Goal: Transaction & Acquisition: Obtain resource

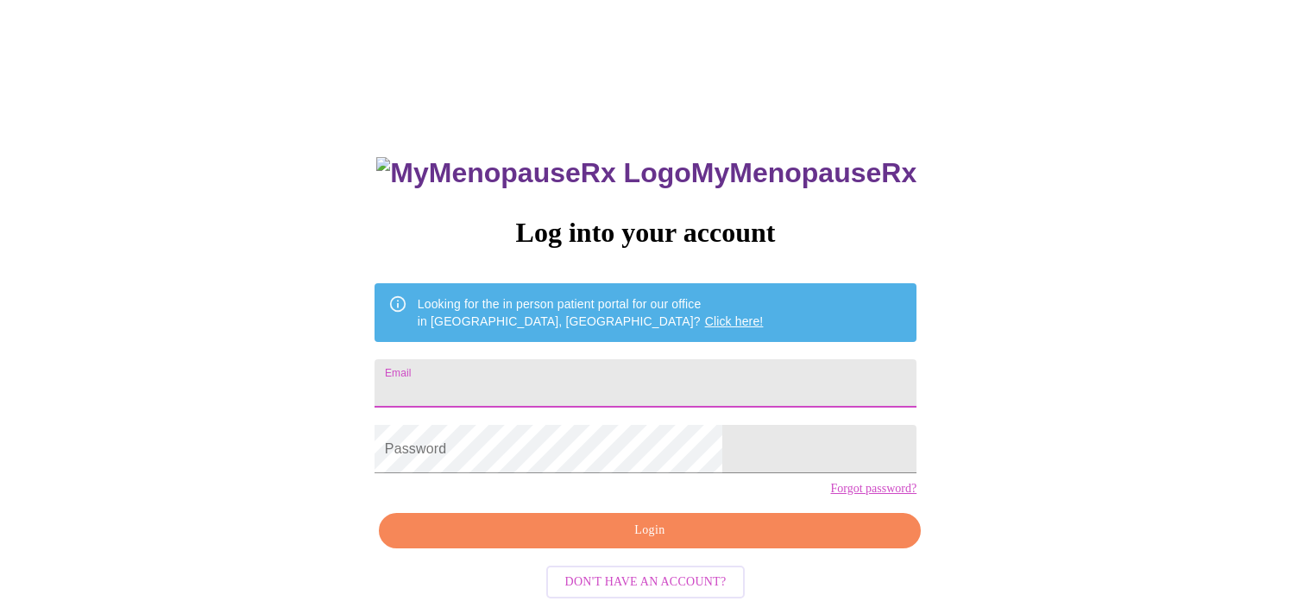
click at [588, 382] on input "Email" at bounding box center [646, 383] width 542 height 48
type input "leannekballard@gmail.com"
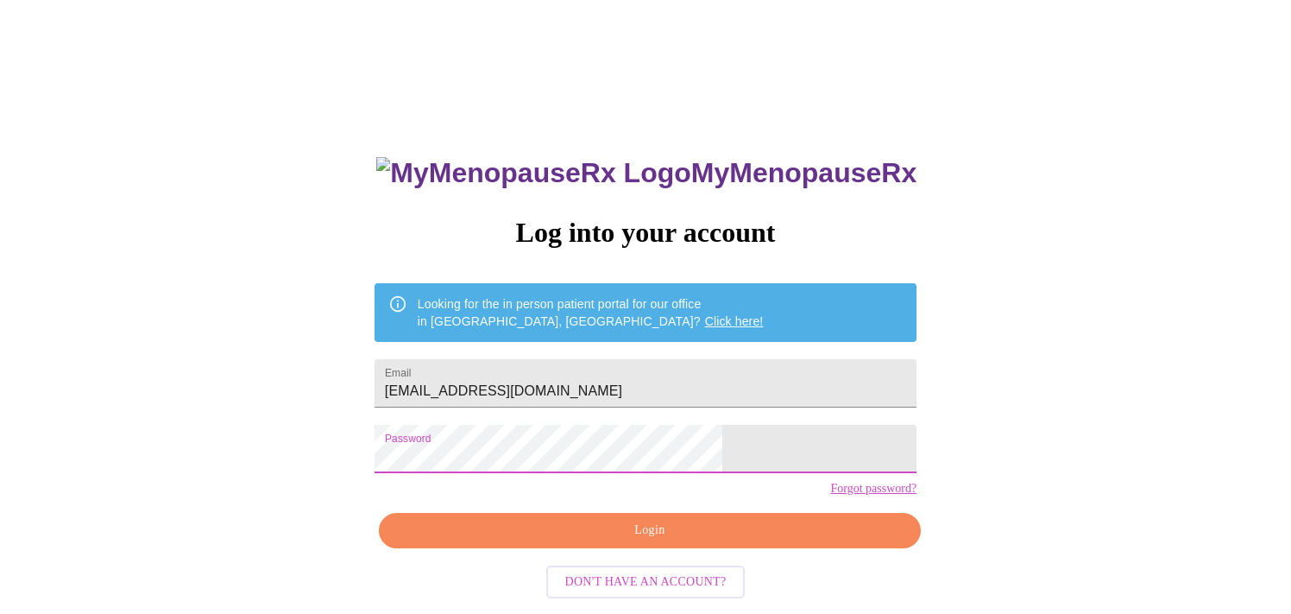
scroll to position [21, 0]
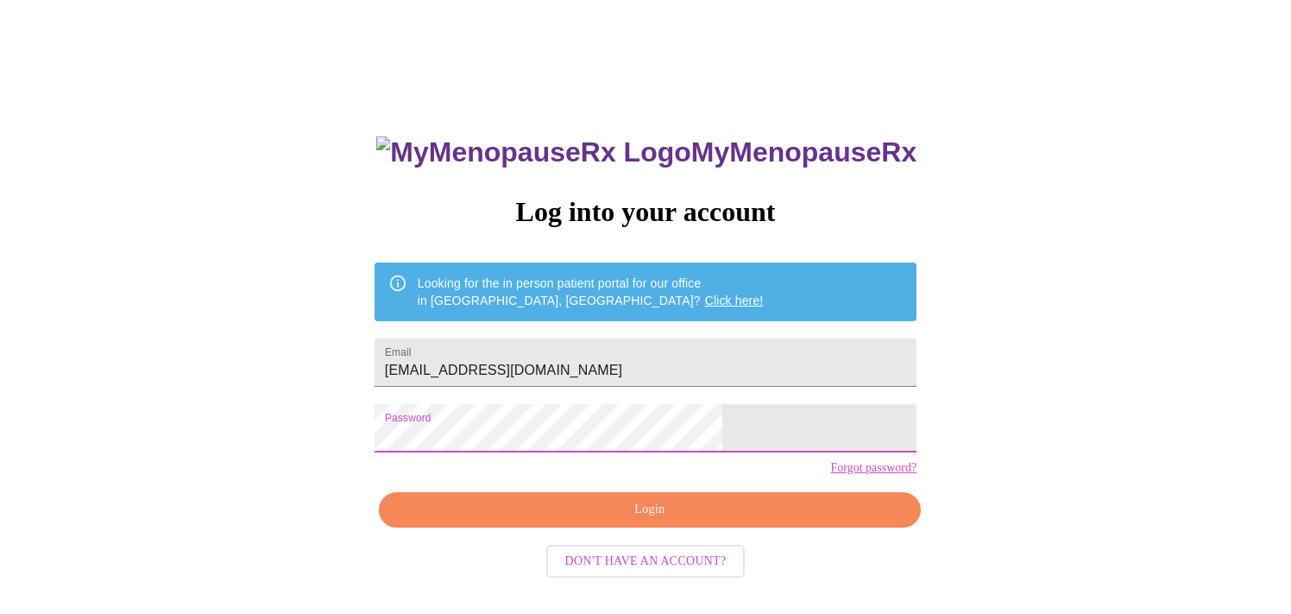
click at [656, 521] on span "Login" at bounding box center [650, 510] width 502 height 22
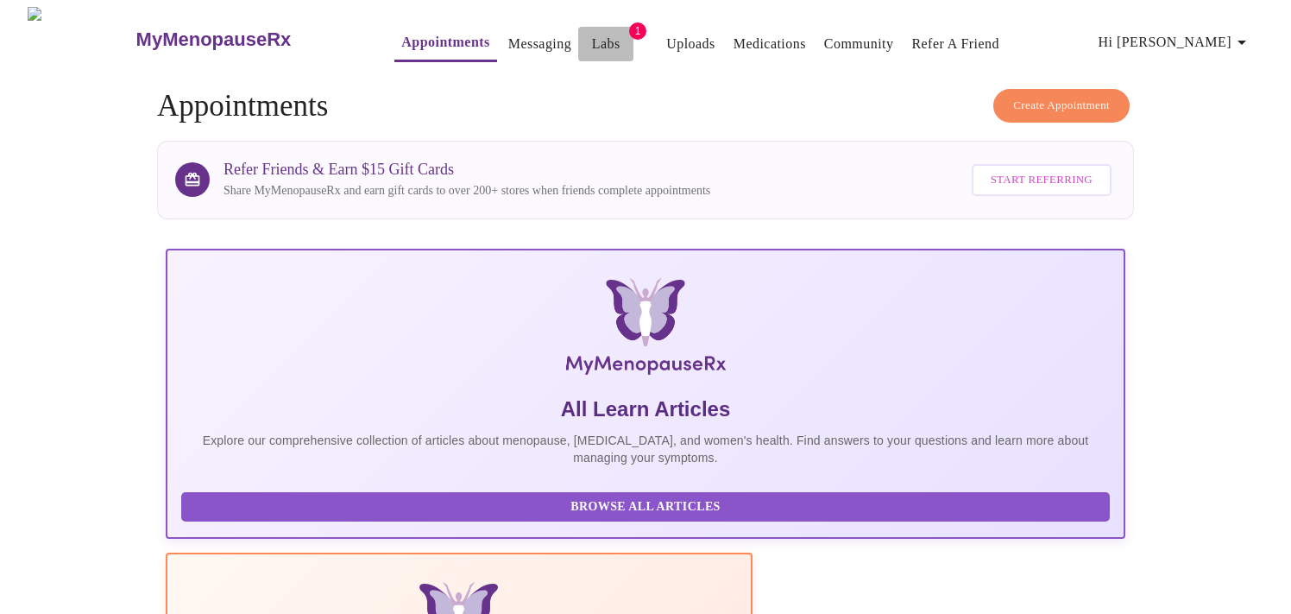
click at [592, 41] on link "Labs" at bounding box center [606, 44] width 28 height 24
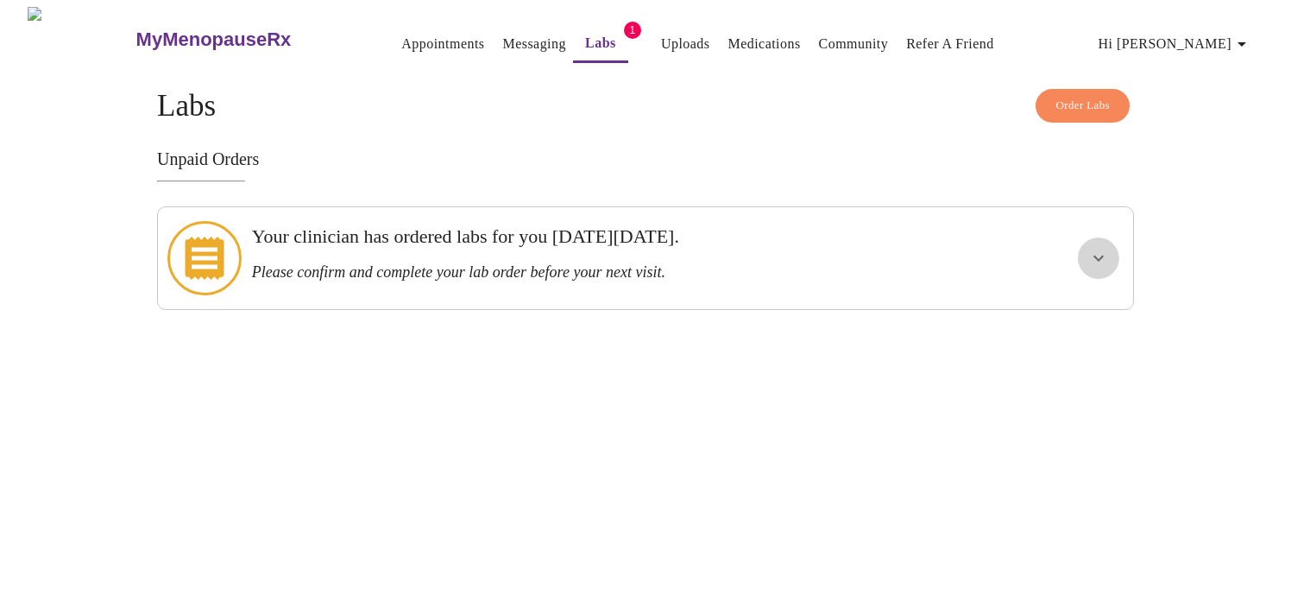
click at [1096, 252] on icon "show more" at bounding box center [1098, 258] width 21 height 21
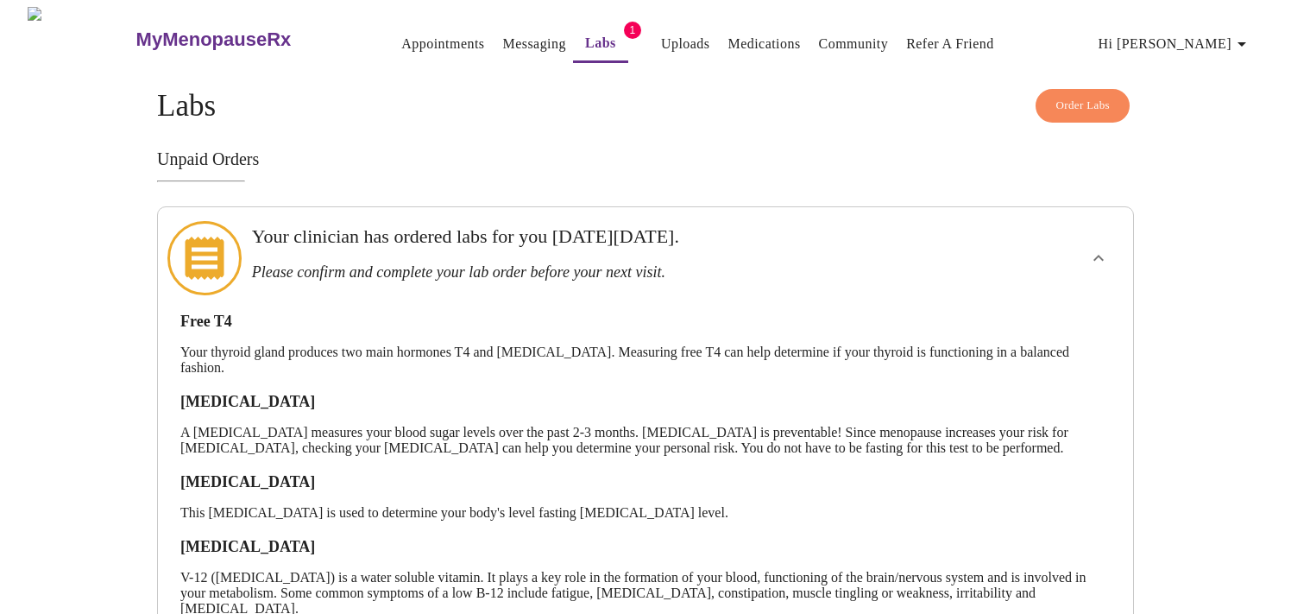
scroll to position [266, 0]
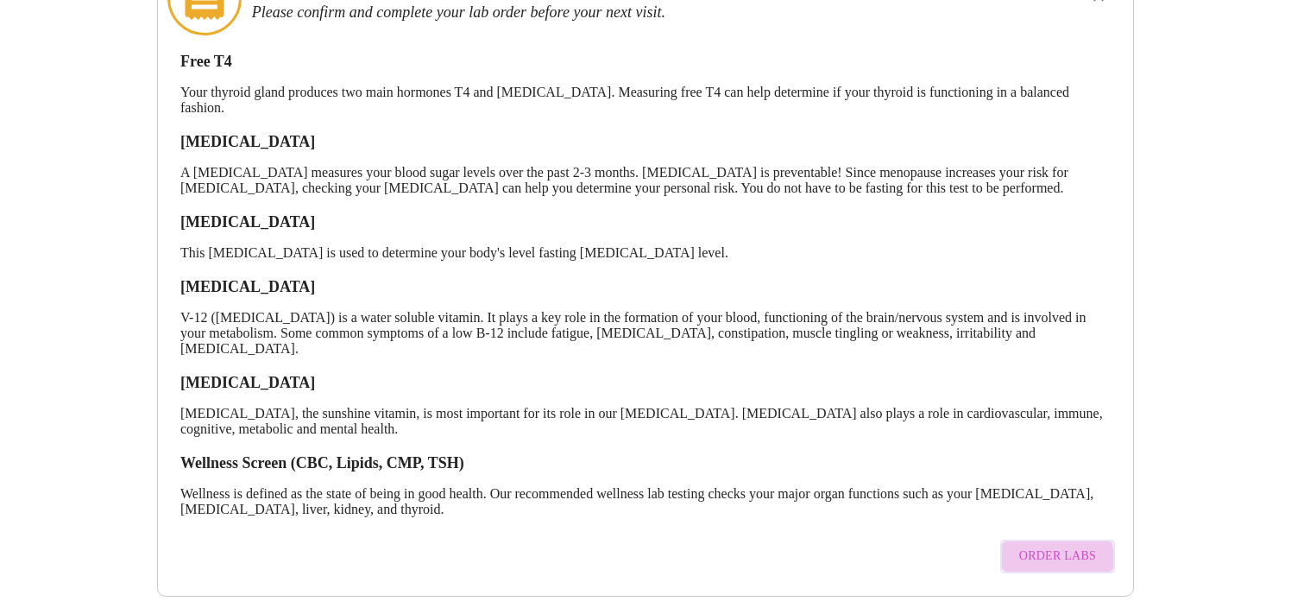
click at [1060, 546] on span "Order Labs" at bounding box center [1057, 557] width 77 height 22
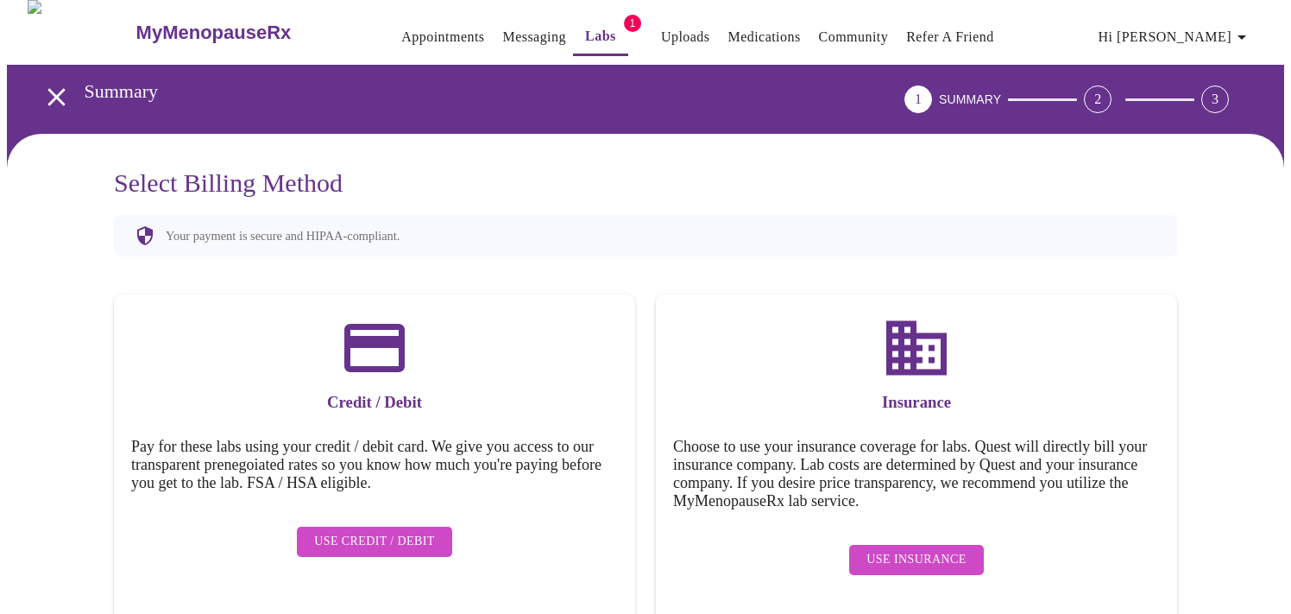
scroll to position [3, 0]
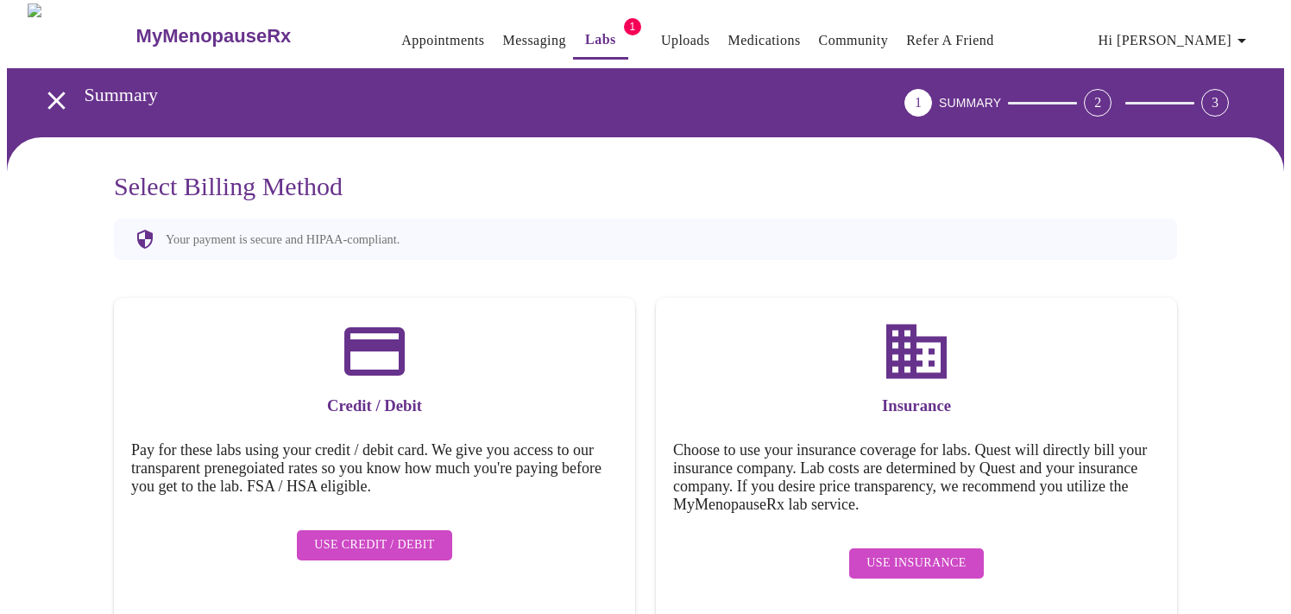
click at [927, 552] on span "Use Insurance" at bounding box center [916, 563] width 99 height 22
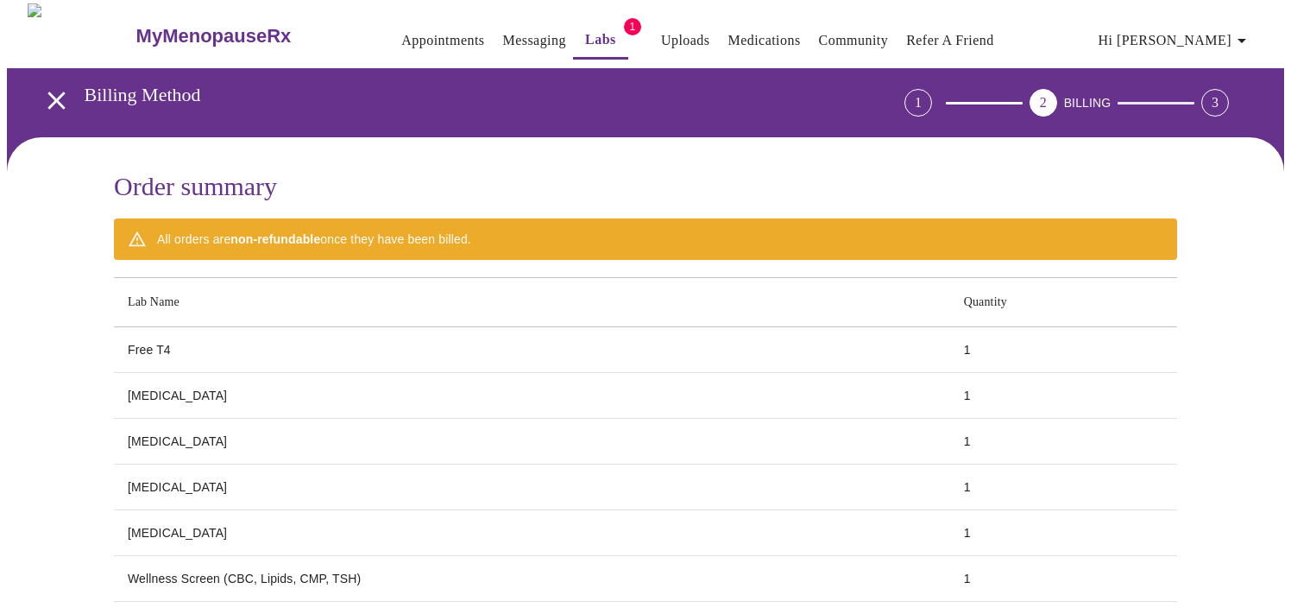
click at [385, 301] on th "Lab Name" at bounding box center [532, 302] width 836 height 49
click at [338, 301] on th "Lab Name" at bounding box center [532, 302] width 836 height 49
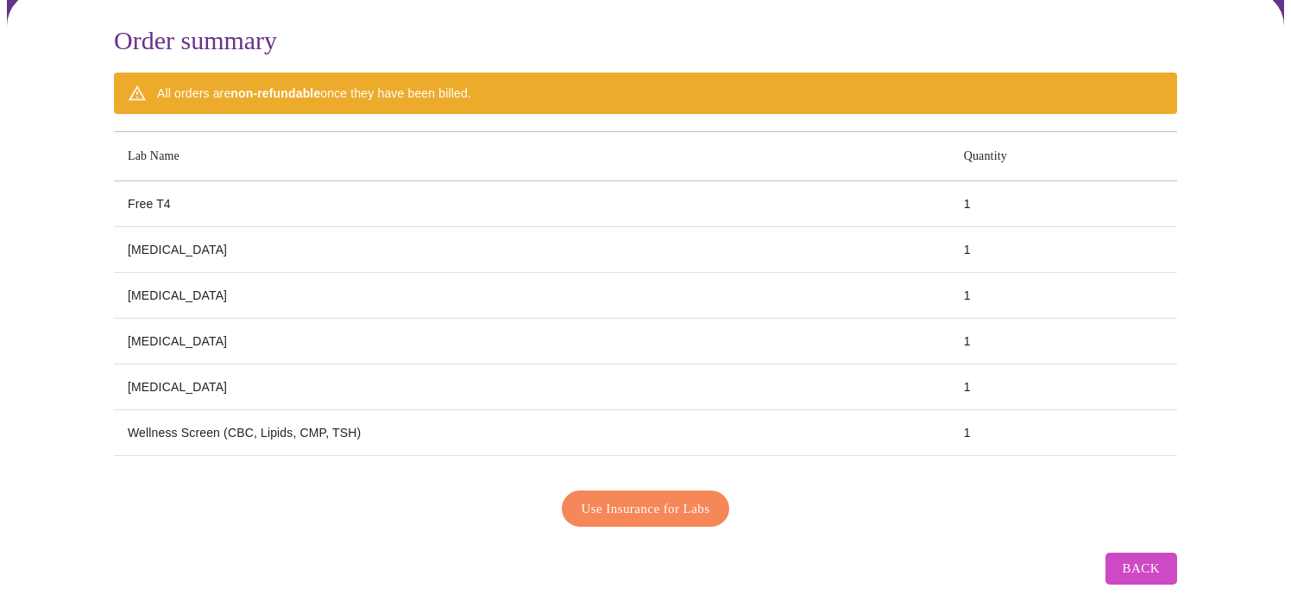
scroll to position [153, 0]
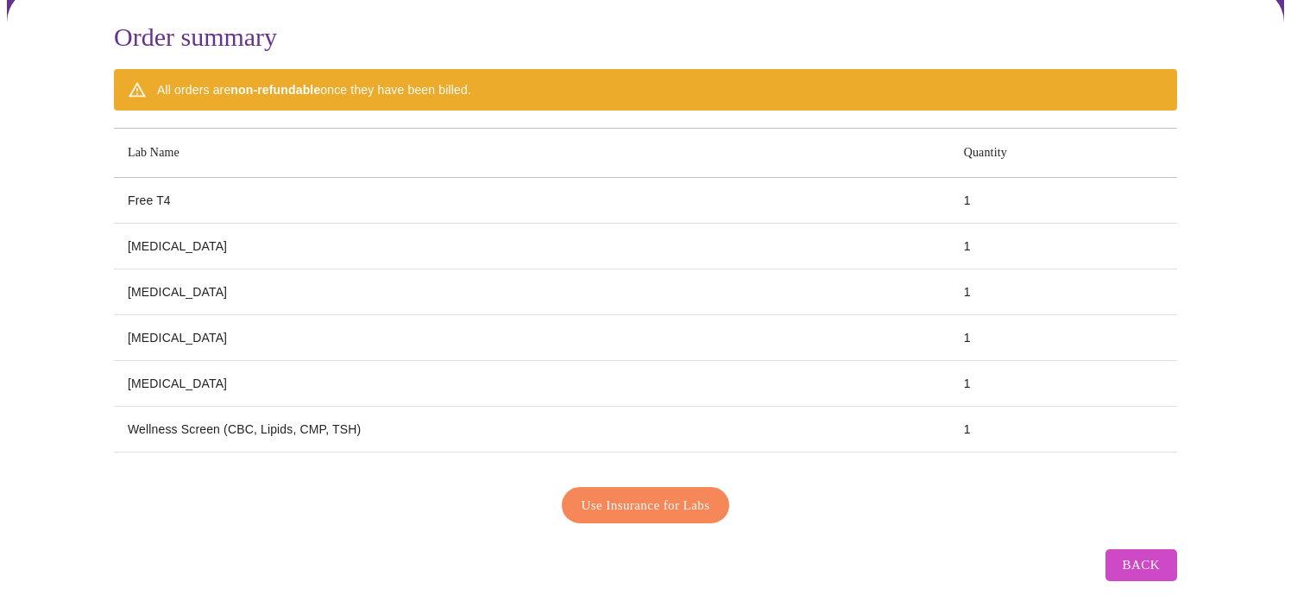
click at [627, 494] on span "Use Insurance for Labs" at bounding box center [646, 505] width 129 height 22
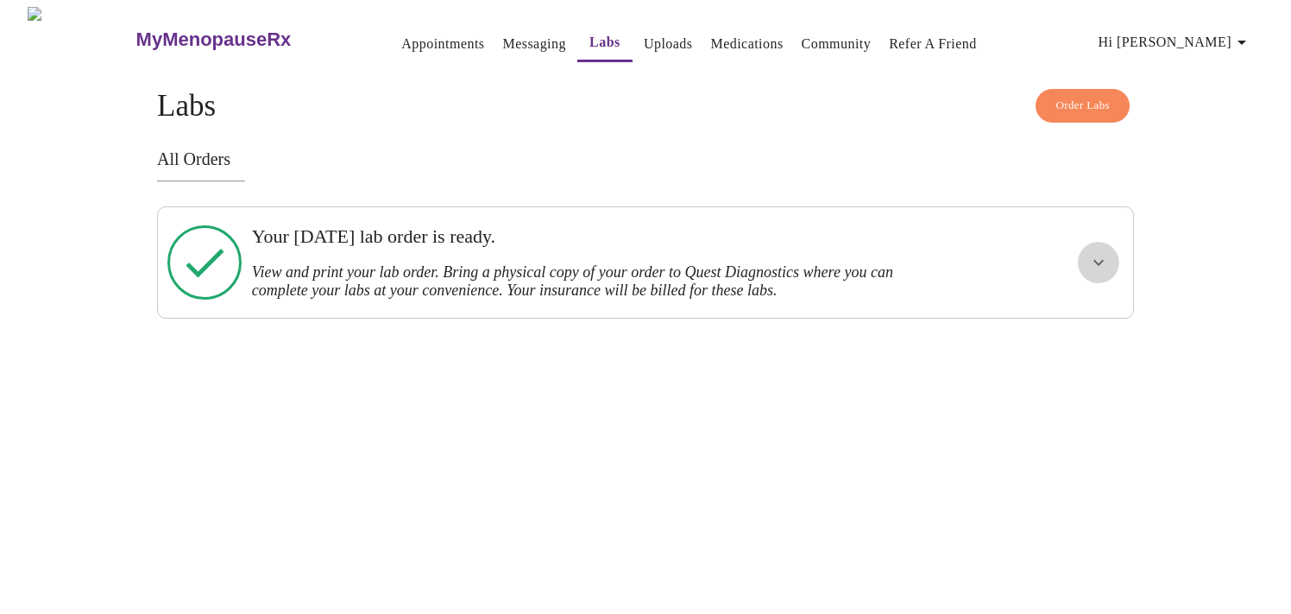
click at [1097, 260] on icon "show more" at bounding box center [1099, 263] width 10 height 6
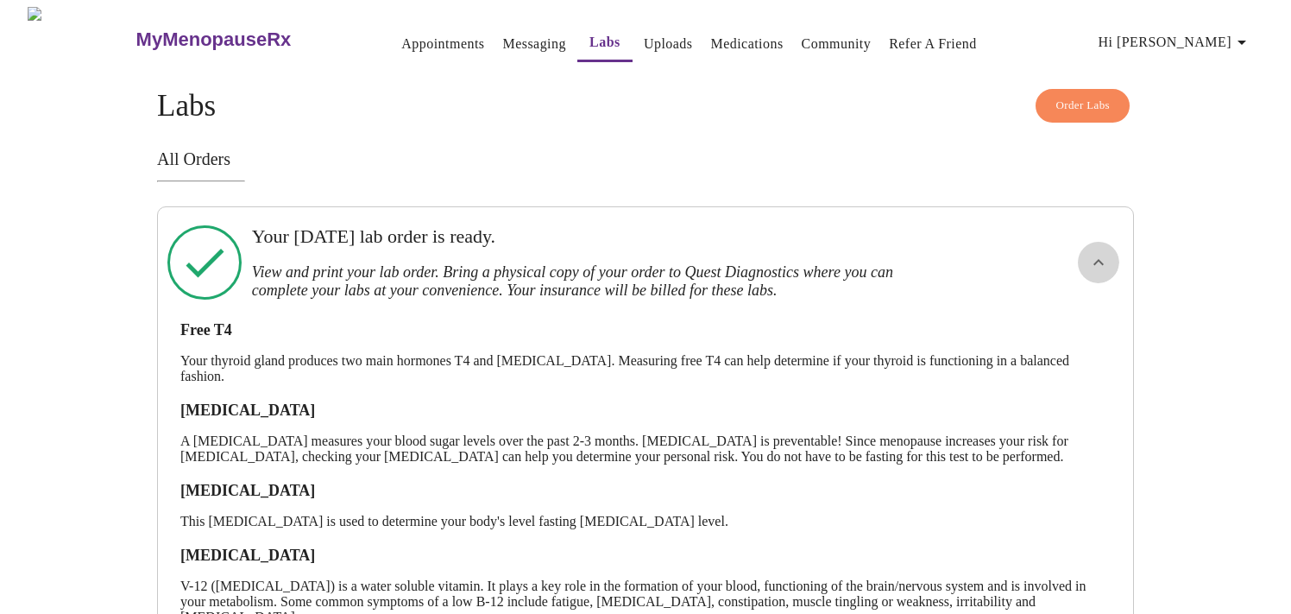
click at [1097, 260] on icon "show more" at bounding box center [1098, 262] width 21 height 21
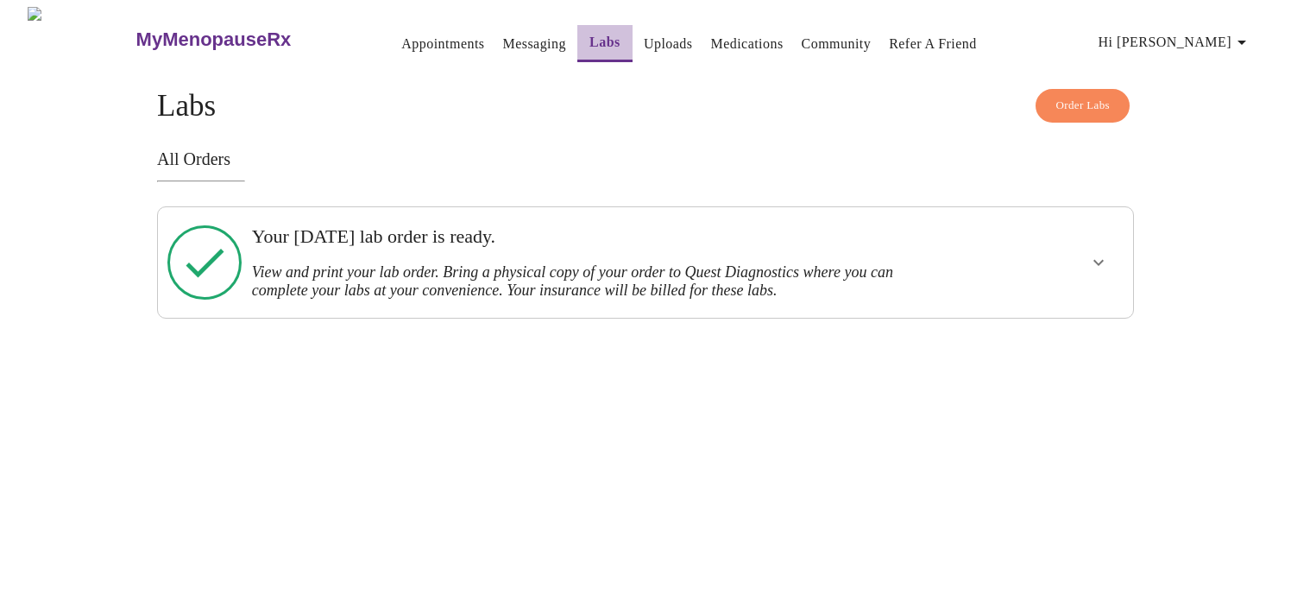
click at [590, 34] on link "Labs" at bounding box center [605, 42] width 31 height 24
click at [590, 32] on link "Labs" at bounding box center [605, 42] width 31 height 24
click at [1096, 96] on span "Order Labs" at bounding box center [1083, 106] width 54 height 20
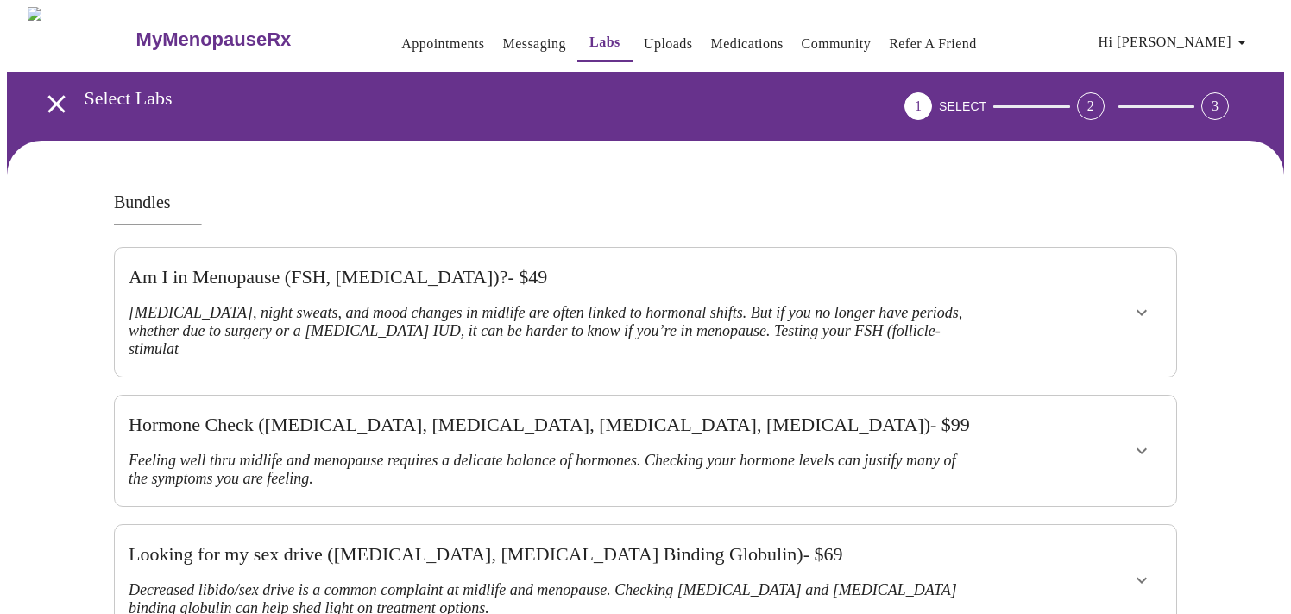
click at [644, 32] on link "Uploads" at bounding box center [668, 44] width 49 height 24
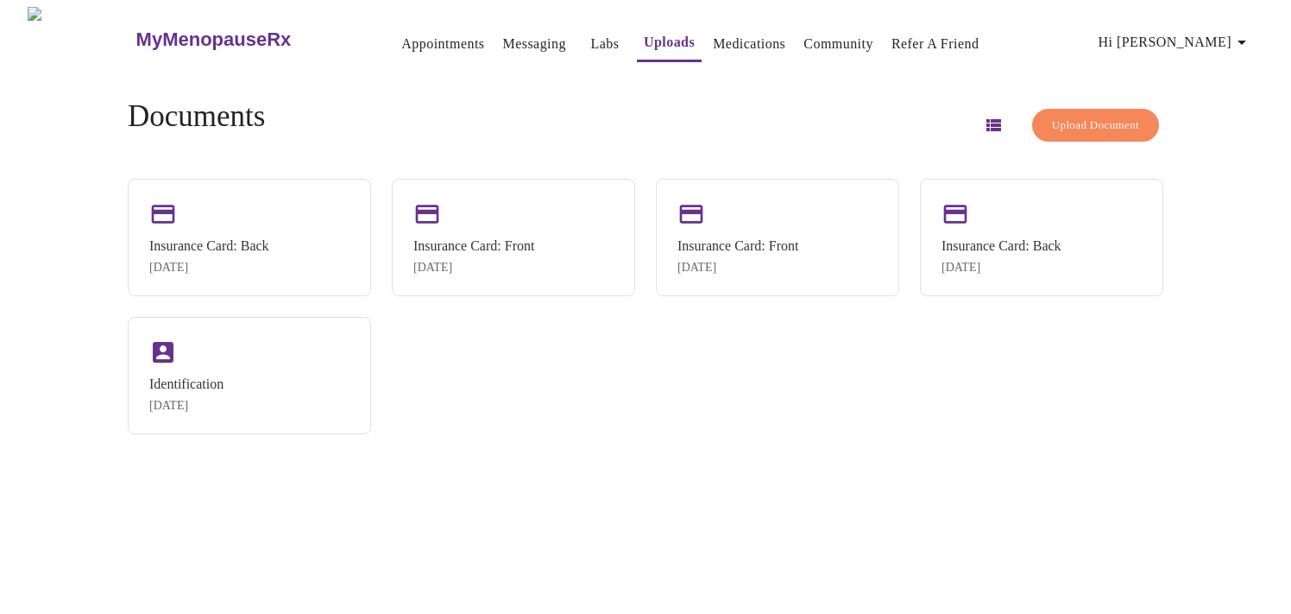
click at [590, 39] on link "Labs" at bounding box center [604, 44] width 28 height 24
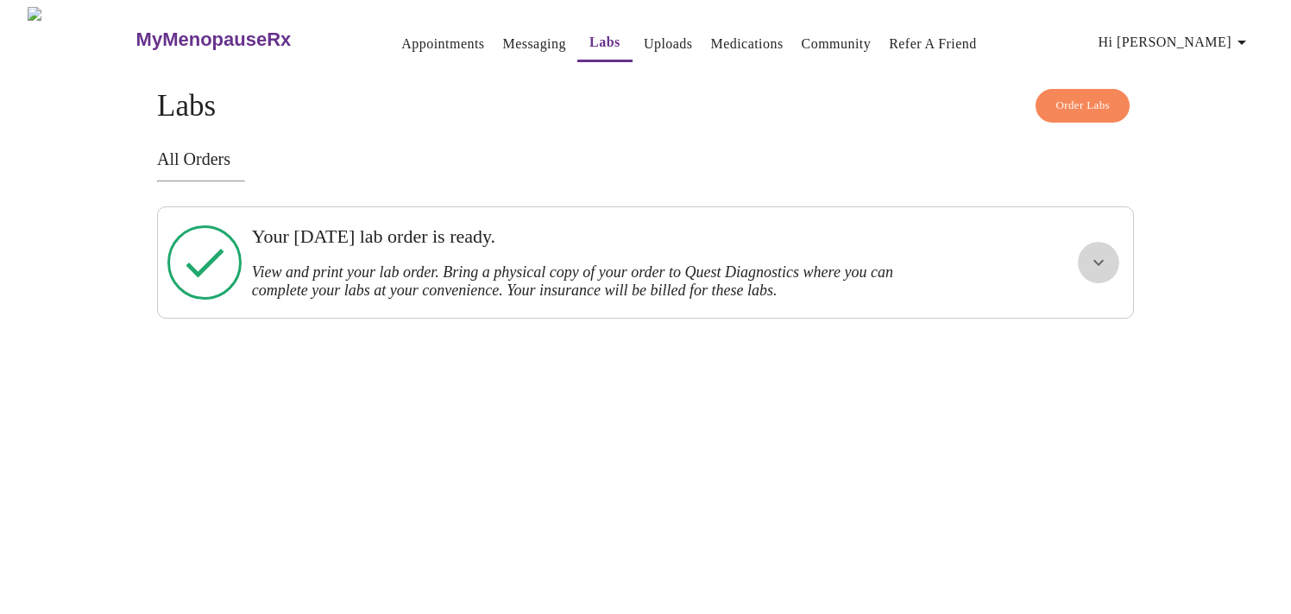
click at [1095, 252] on icon "show more" at bounding box center [1098, 262] width 21 height 21
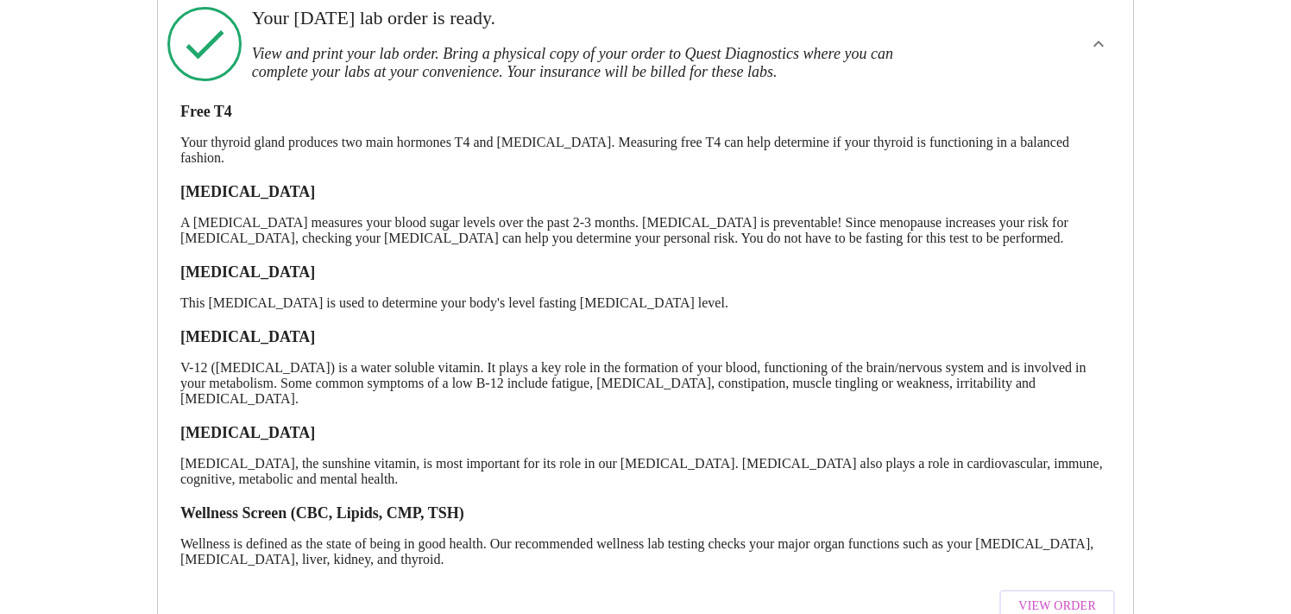
scroll to position [284, 0]
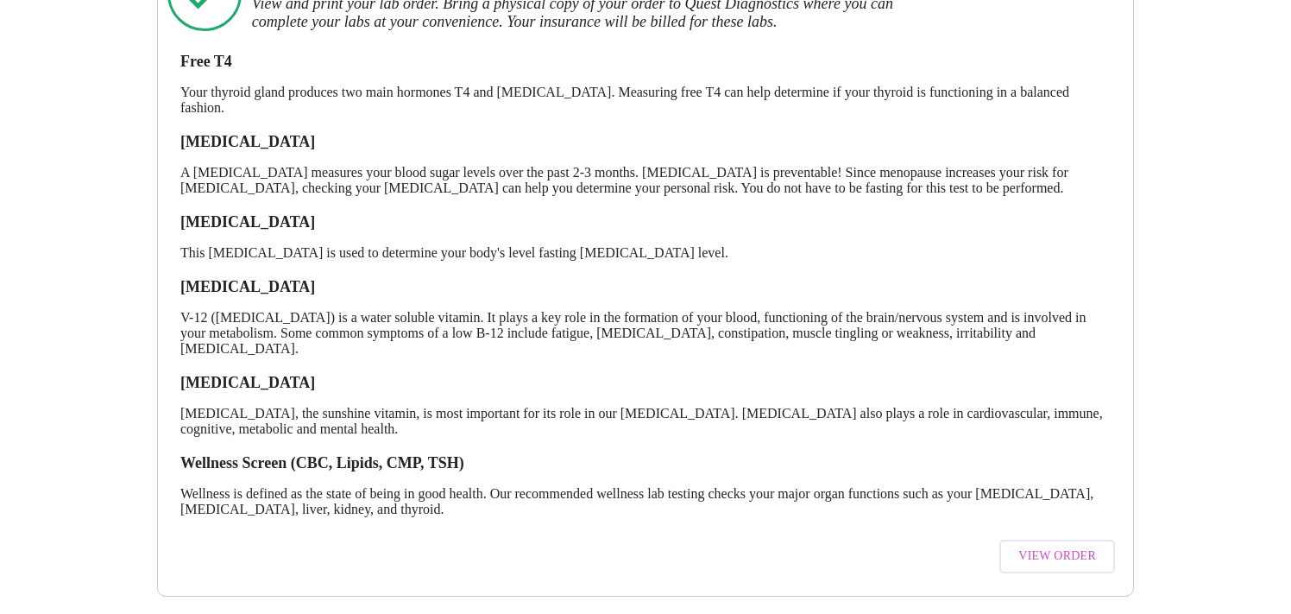
click at [1056, 550] on button "View Order" at bounding box center [1058, 556] width 116 height 34
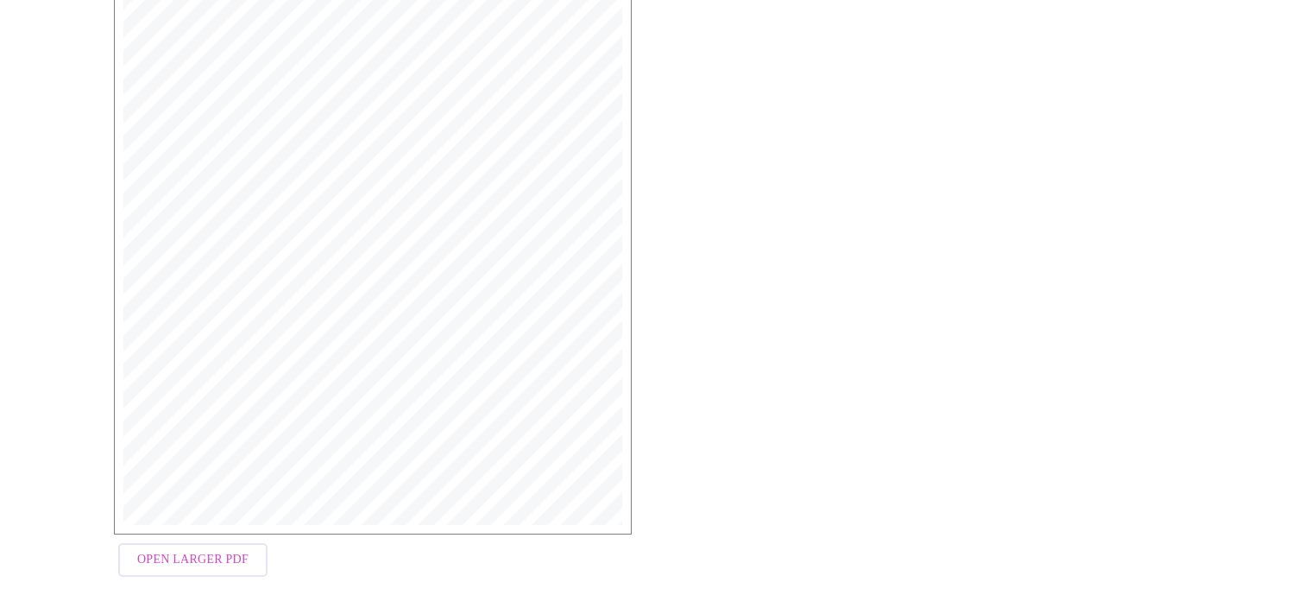
scroll to position [447, 0]
click at [213, 555] on span "Open Larger PDF" at bounding box center [192, 551] width 111 height 22
